Goal: Check status: Check status

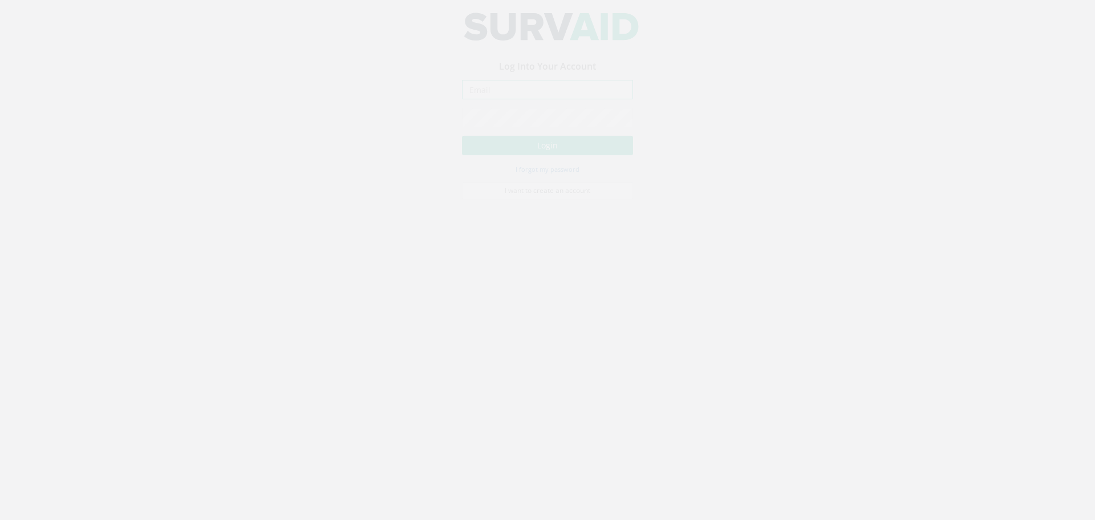
type input "[PERSON_NAME][EMAIL_ADDRESS][DOMAIN_NAME]"
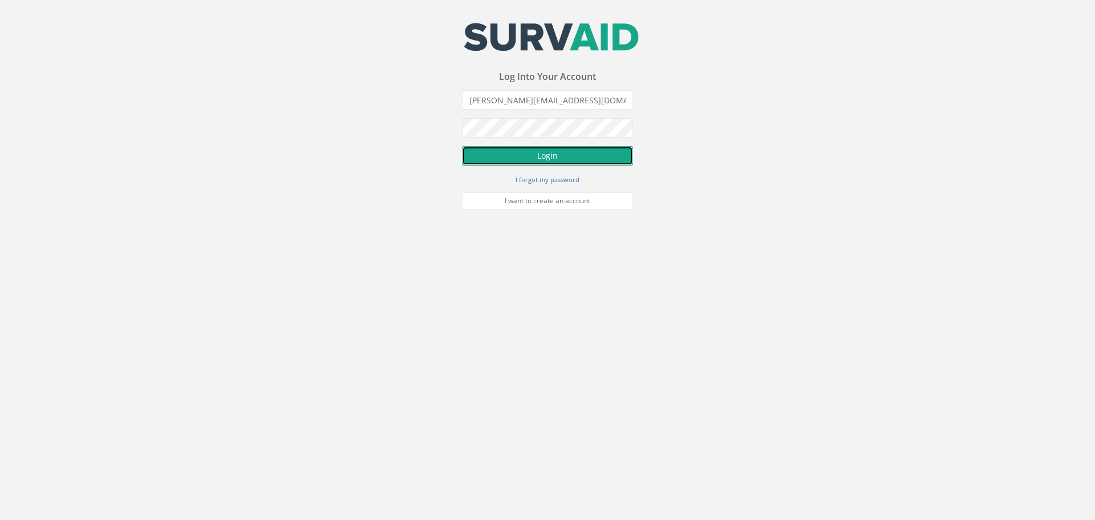
click at [510, 160] on button "Login" at bounding box center [547, 155] width 171 height 19
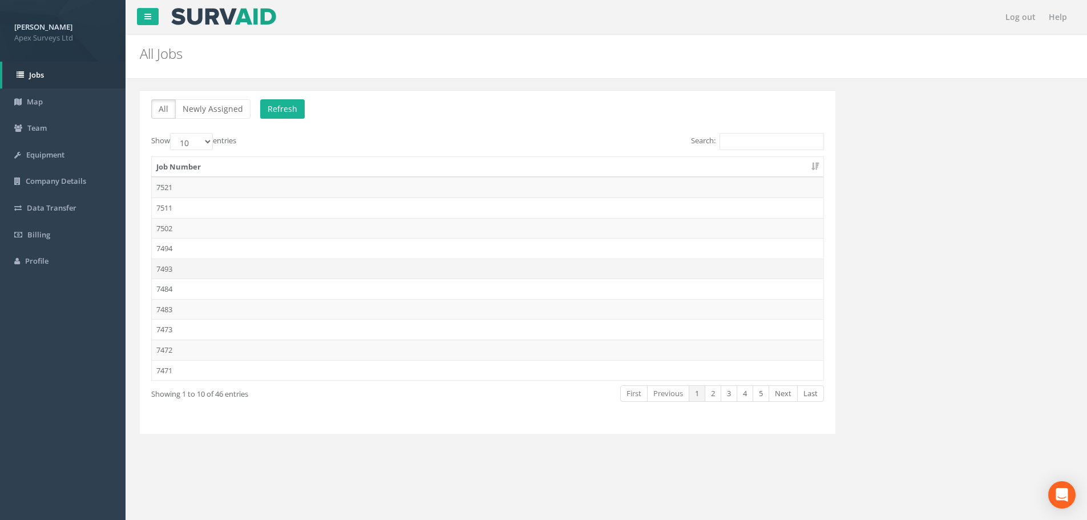
click at [187, 270] on td "7493" at bounding box center [488, 268] width 672 height 21
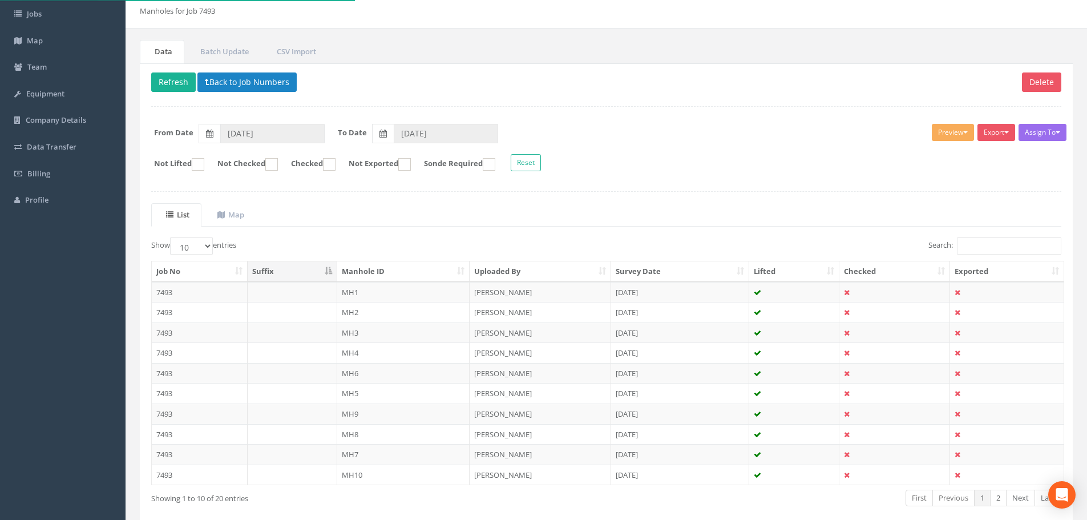
scroll to position [116, 0]
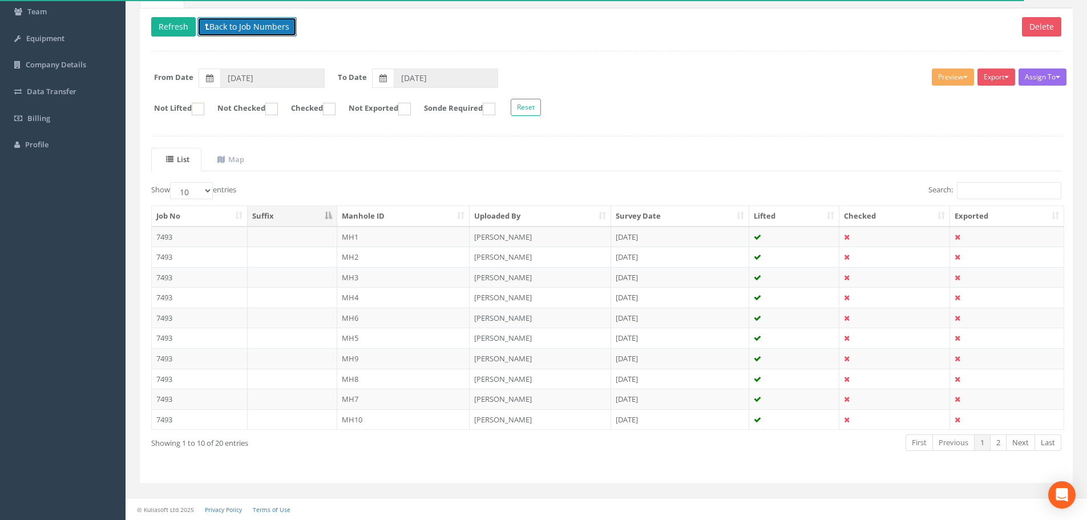
click at [259, 31] on button "Back to Job Numbers" at bounding box center [246, 26] width 99 height 19
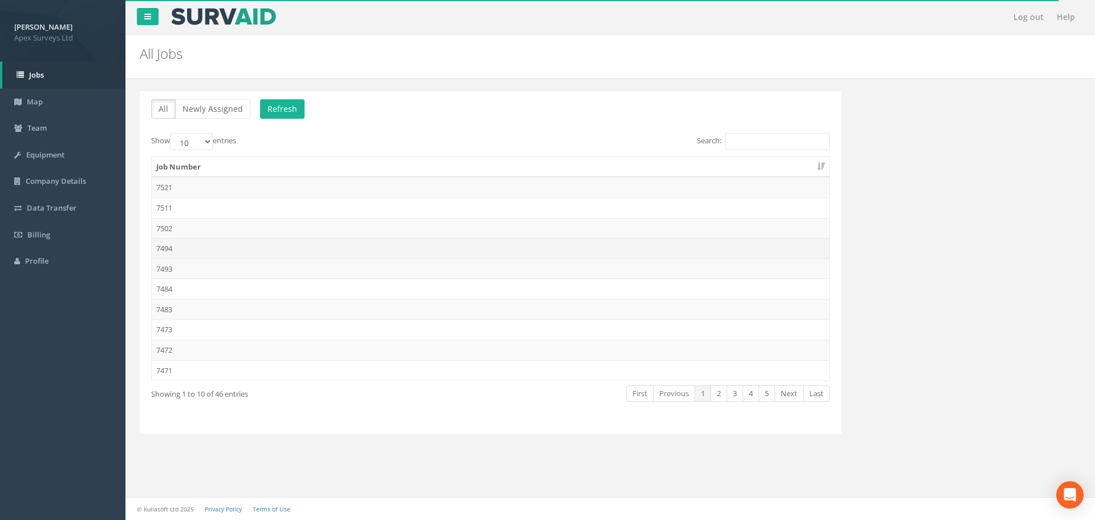
click at [189, 242] on td "7494" at bounding box center [491, 248] width 678 height 21
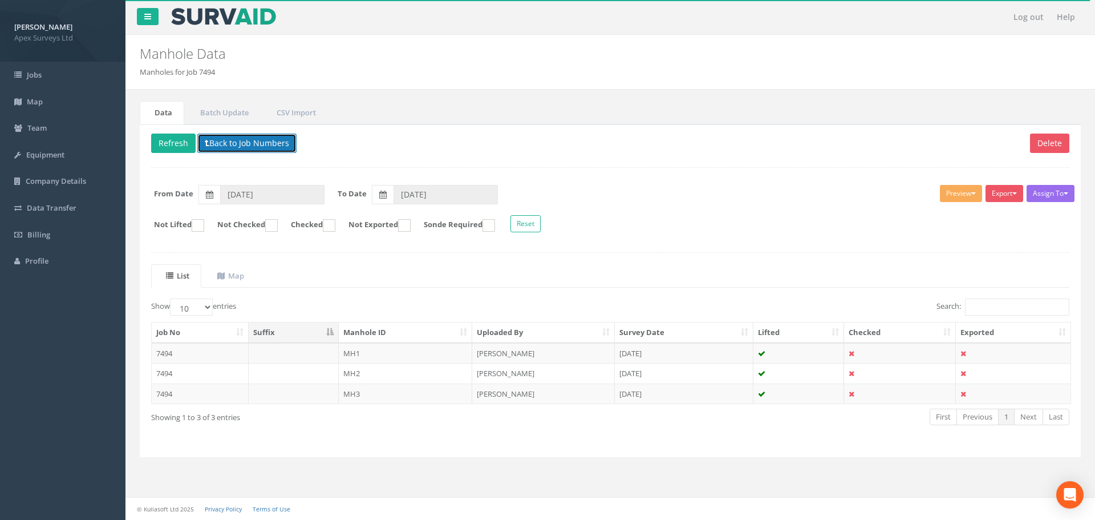
click at [269, 139] on button "Back to Job Numbers" at bounding box center [246, 143] width 99 height 19
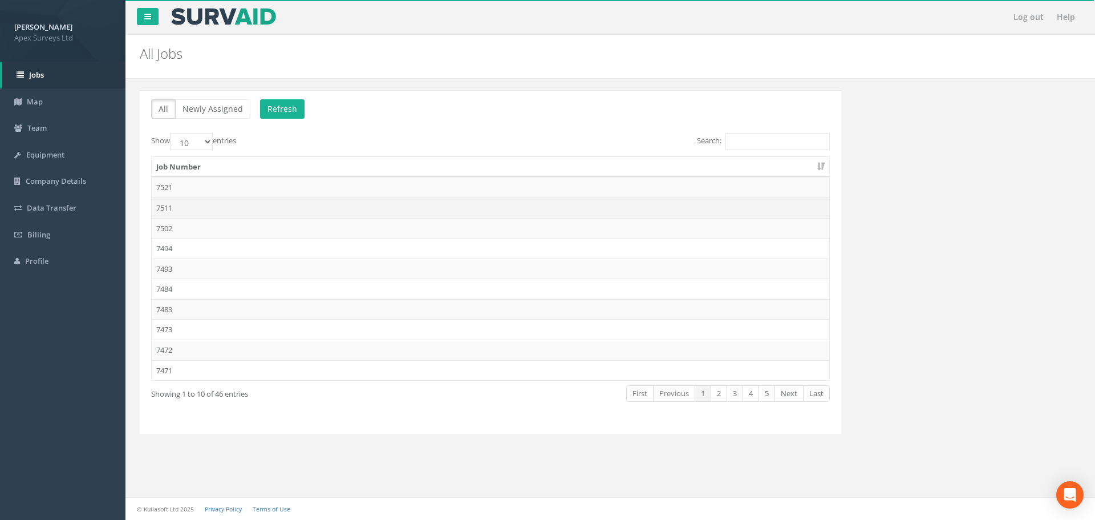
click at [199, 206] on td "7511" at bounding box center [491, 207] width 678 height 21
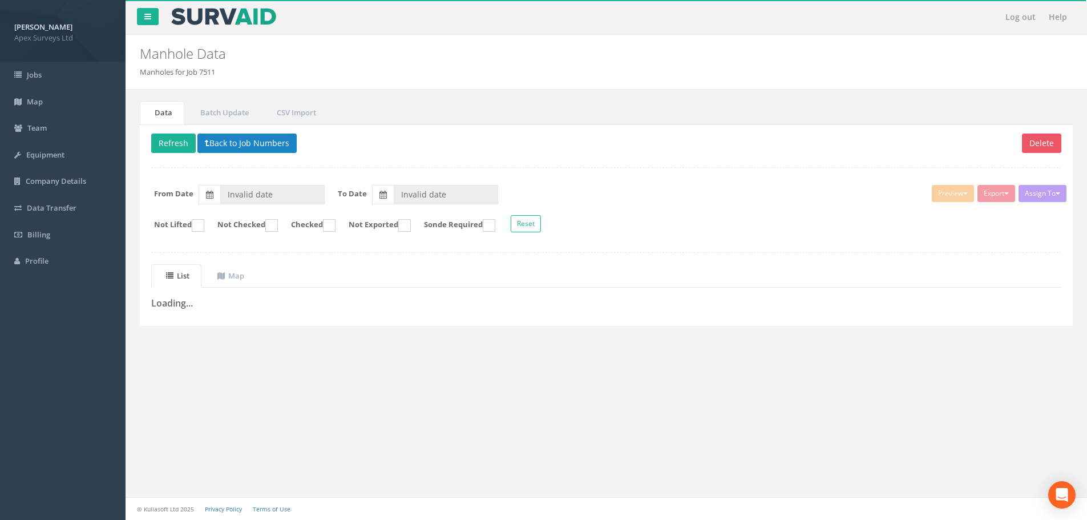
type input "[DATE]"
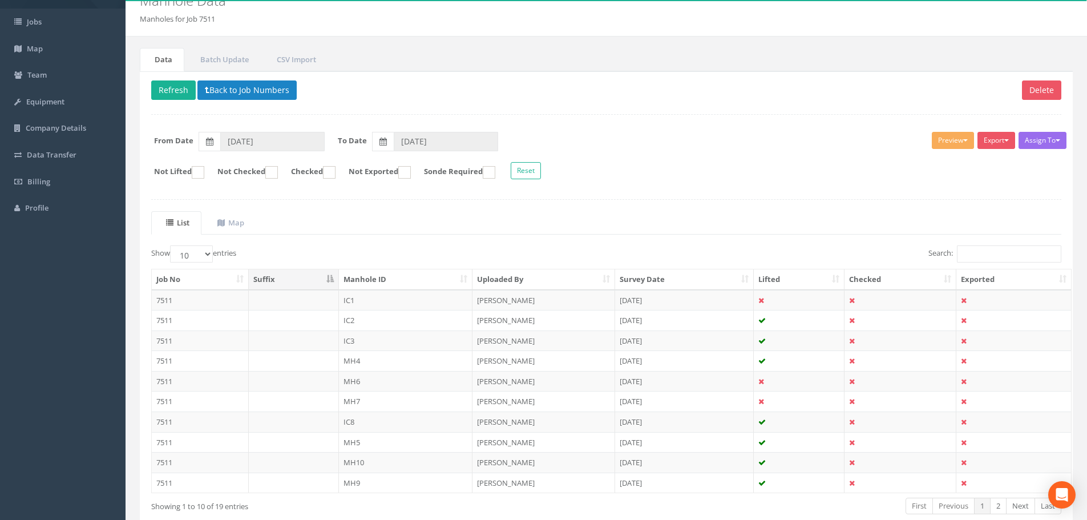
scroll to position [116, 0]
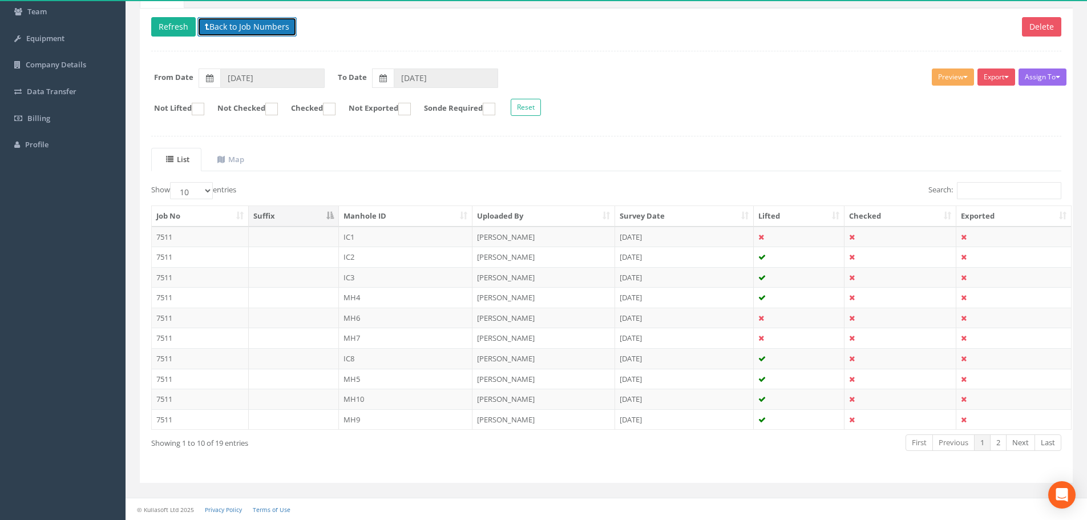
click at [264, 29] on button "Back to Job Numbers" at bounding box center [246, 26] width 99 height 19
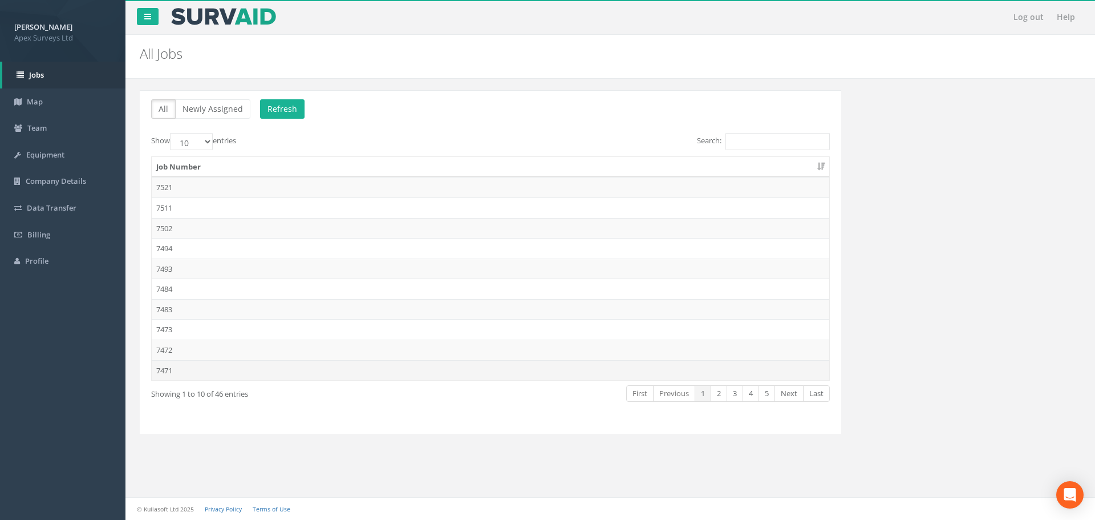
click at [188, 373] on td "7471" at bounding box center [491, 370] width 678 height 21
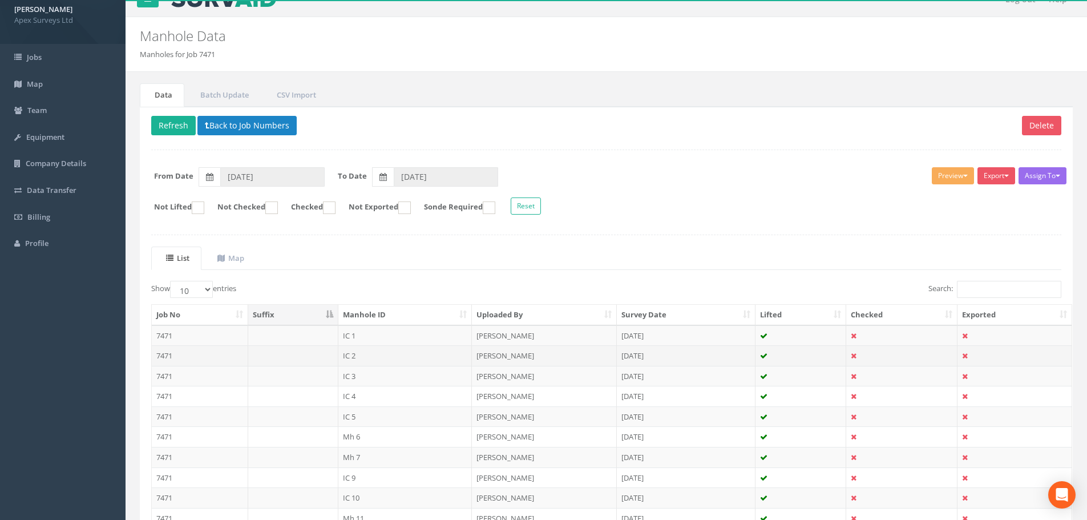
scroll to position [116, 0]
